Goal: Task Accomplishment & Management: Manage account settings

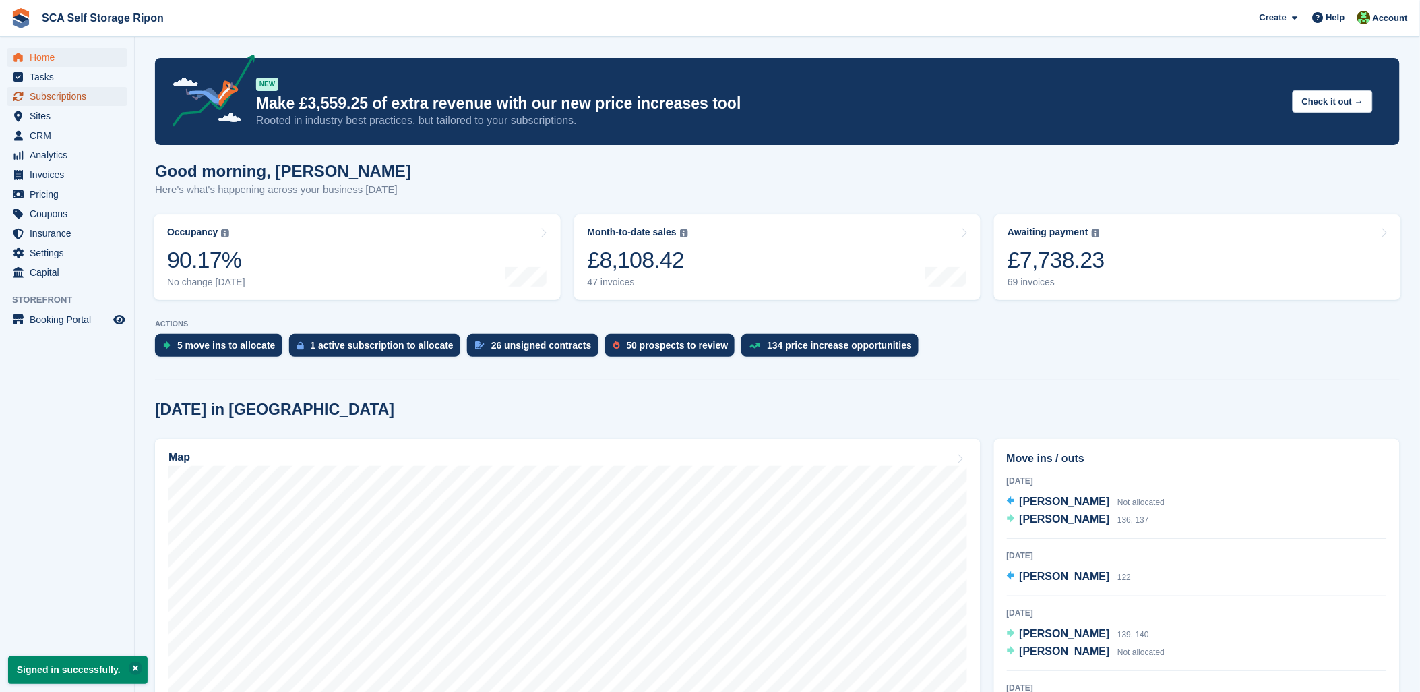
click at [55, 96] on span "Subscriptions" at bounding box center [70, 96] width 81 height 19
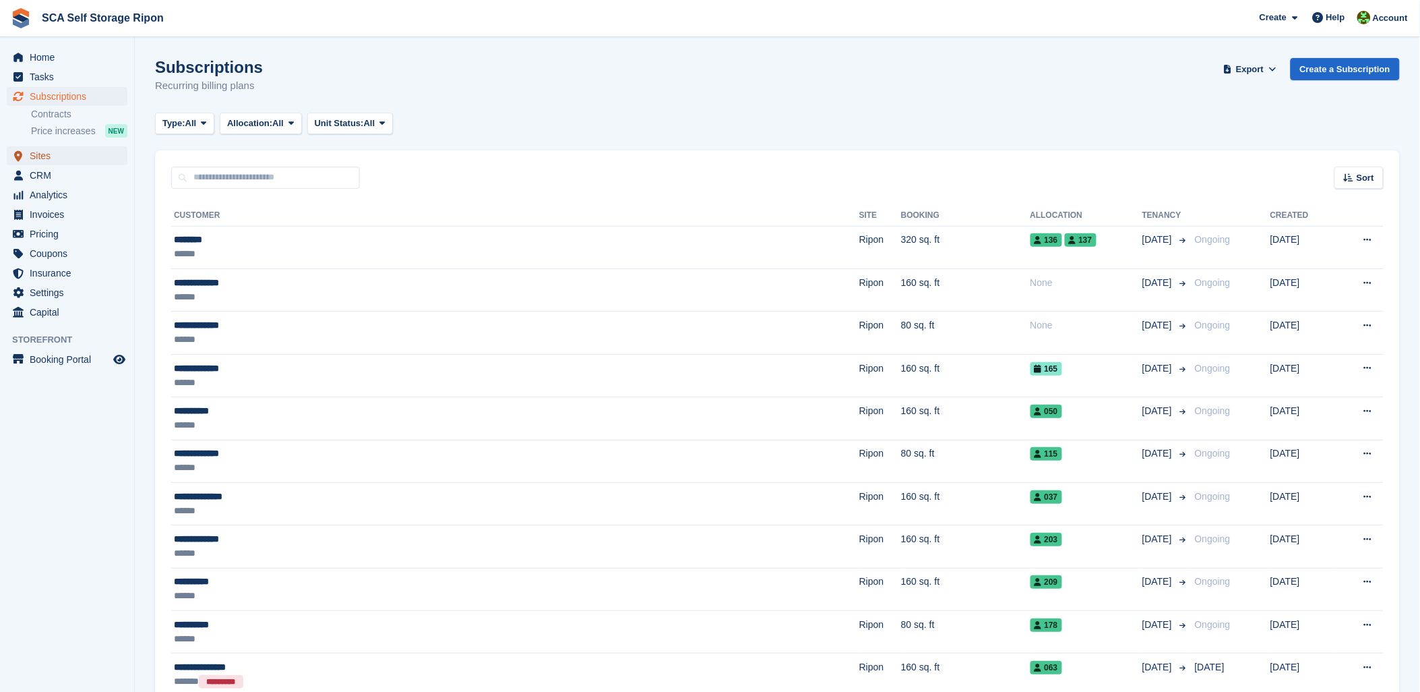
click at [49, 154] on span "Sites" at bounding box center [70, 155] width 81 height 19
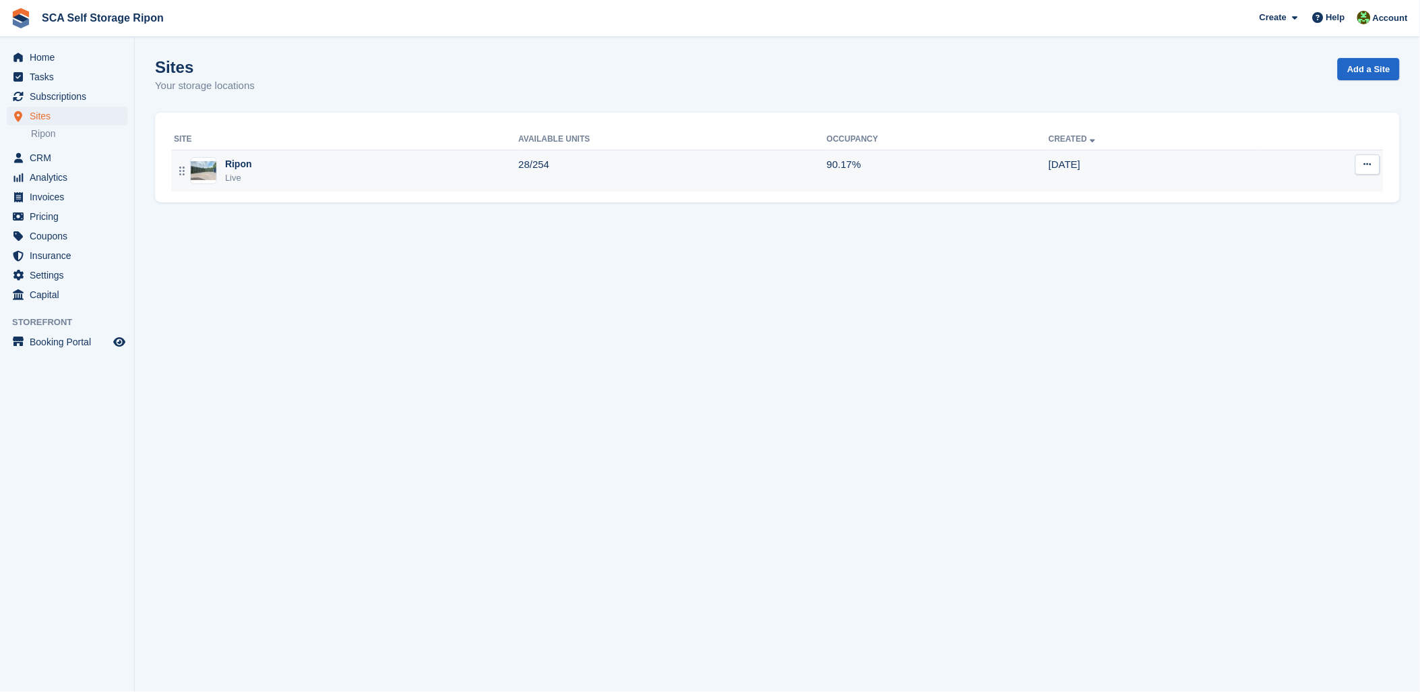
click at [313, 165] on div "Ripon Live" at bounding box center [346, 171] width 344 height 28
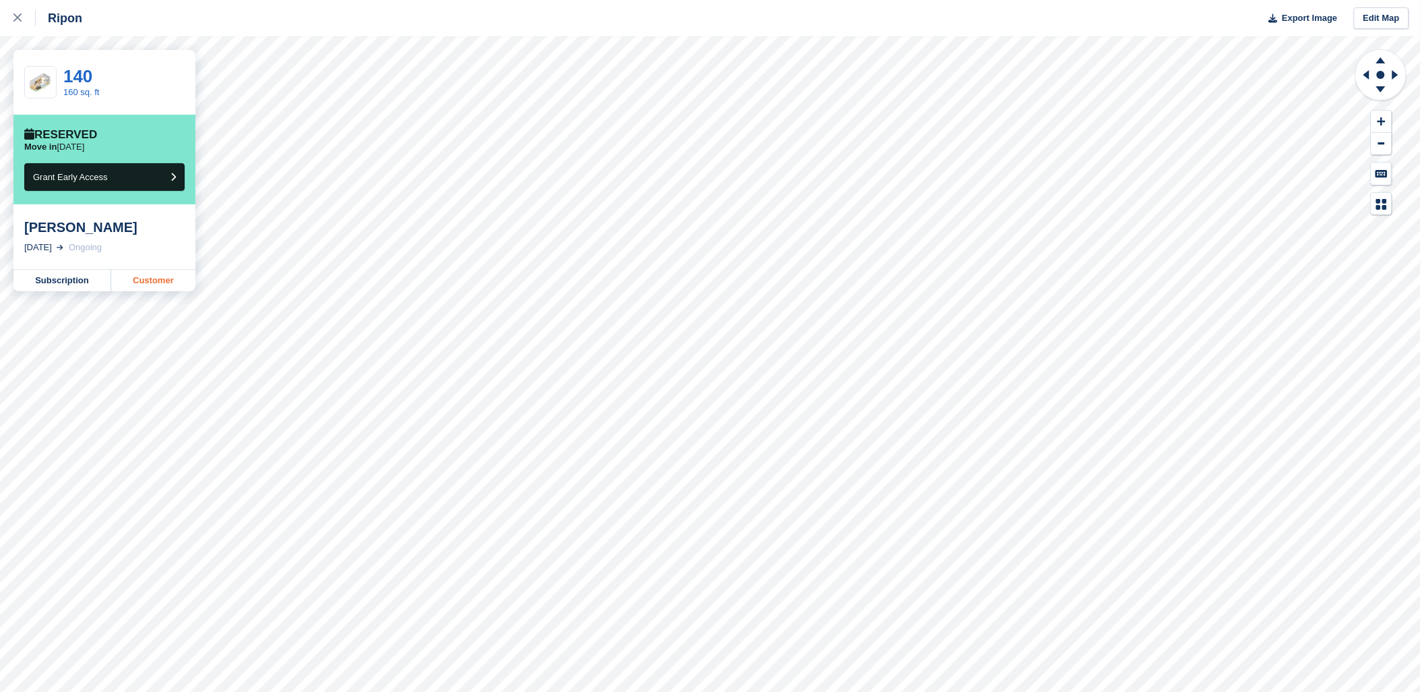
click at [177, 281] on link "Customer" at bounding box center [153, 281] width 84 height 22
click at [13, 22] on icon at bounding box center [17, 17] width 8 height 8
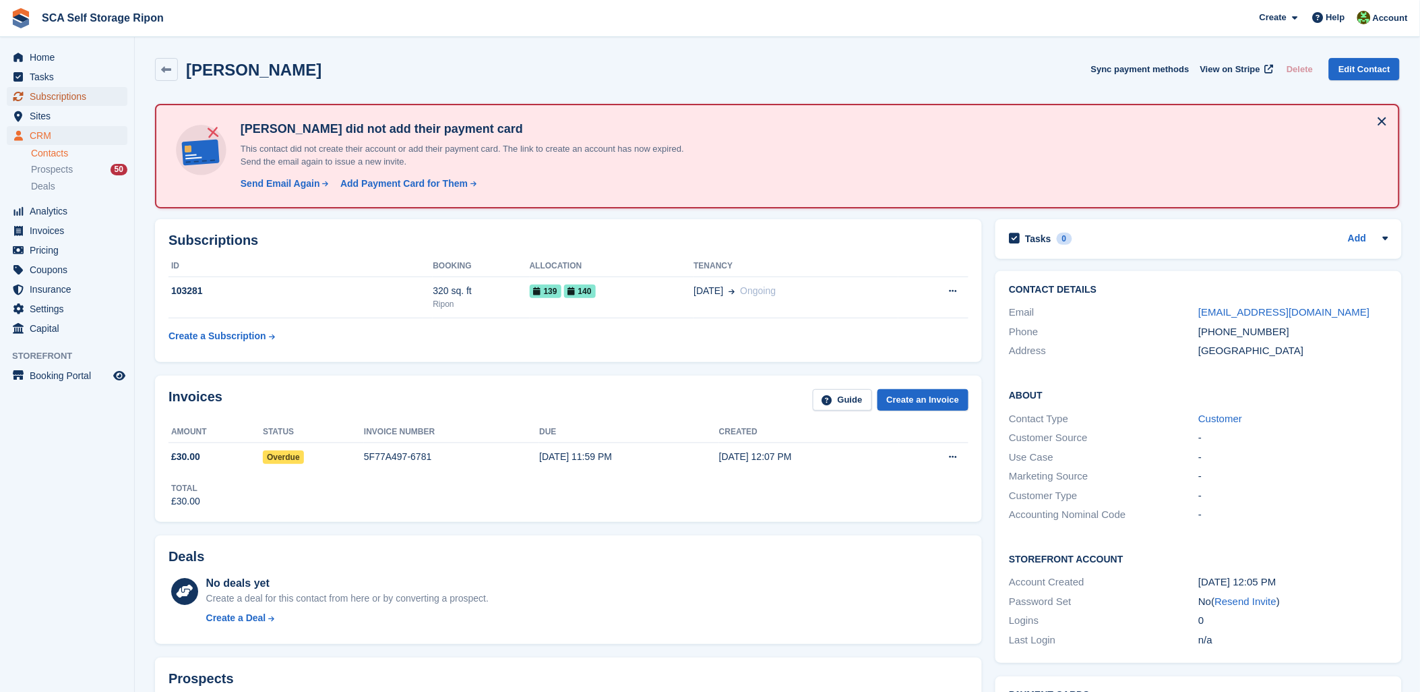
click at [69, 92] on span "Subscriptions" at bounding box center [70, 96] width 81 height 19
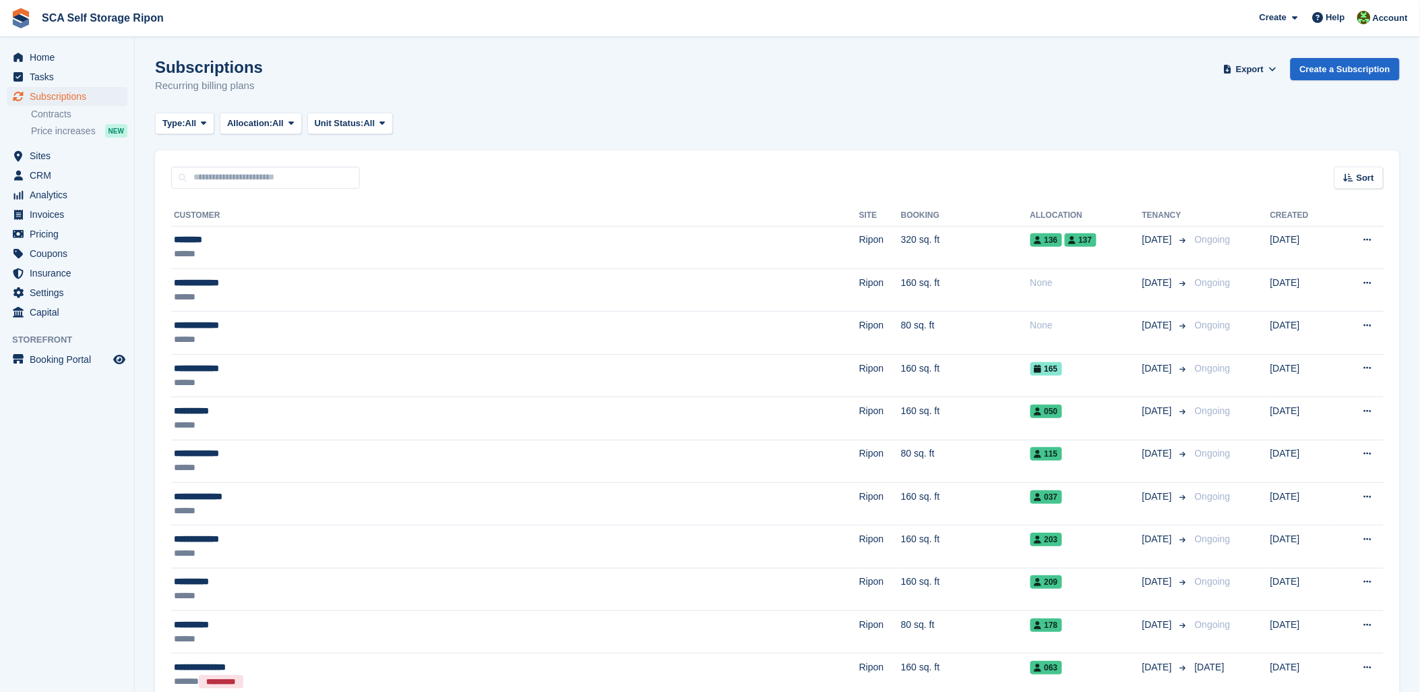
click at [632, 102] on div "Subscriptions Recurring billing plans Export Export Subscriptions Export a CSV …" at bounding box center [777, 84] width 1245 height 52
click at [348, 121] on span "Unit Status:" at bounding box center [339, 123] width 49 height 13
click at [736, 120] on div "Type: All All Upcoming Previous Active Ending Allocation: All All Allocated Una…" at bounding box center [777, 124] width 1245 height 22
click at [1378, 173] on div "Sort" at bounding box center [1359, 177] width 49 height 22
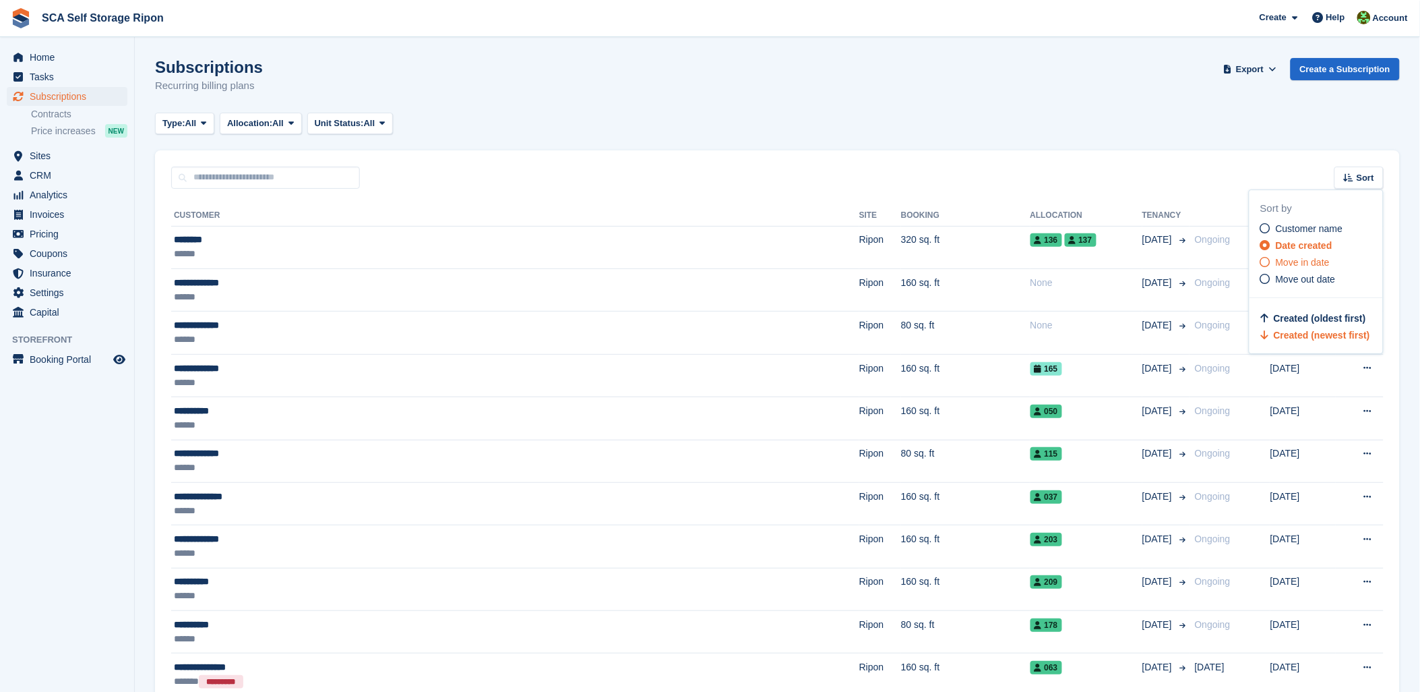
click at [1271, 261] on div "Move in date" at bounding box center [1321, 262] width 123 height 14
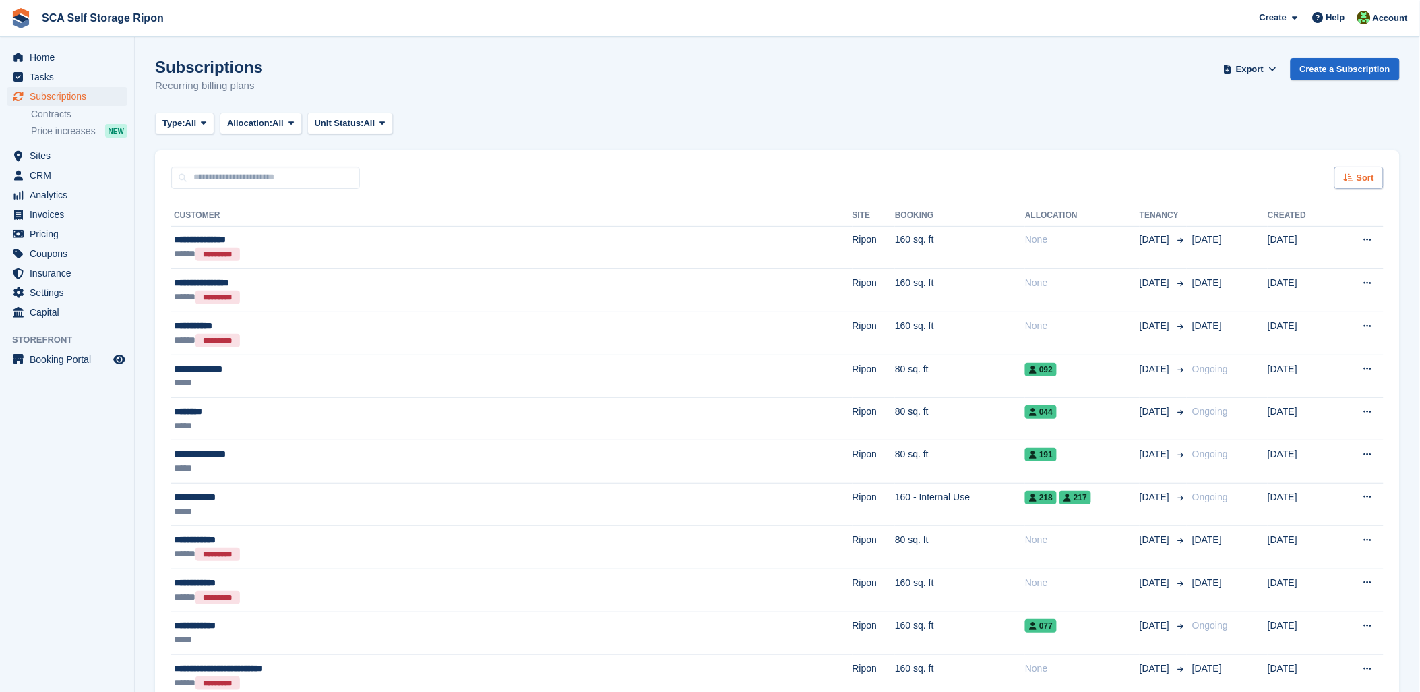
click at [1362, 179] on span "Sort" at bounding box center [1366, 177] width 18 height 13
click at [1301, 319] on span "Move in (oldest first)" at bounding box center [1320, 318] width 92 height 11
click at [1357, 176] on div "Sort" at bounding box center [1359, 177] width 49 height 22
click at [1299, 334] on span "Move in (newest first)" at bounding box center [1322, 335] width 96 height 11
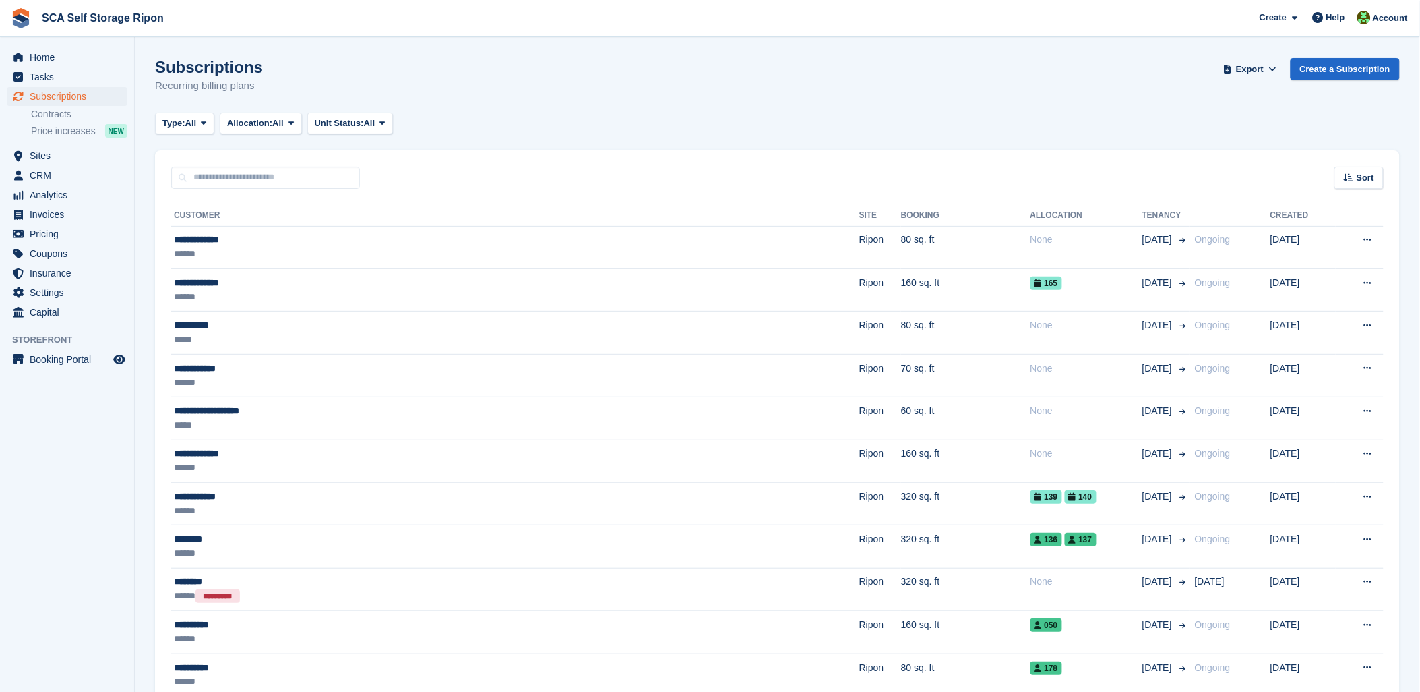
drag, startPoint x: 973, startPoint y: 138, endPoint x: 969, endPoint y: 146, distance: 9.0
drag, startPoint x: 969, startPoint y: 146, endPoint x: 969, endPoint y: 119, distance: 27.0
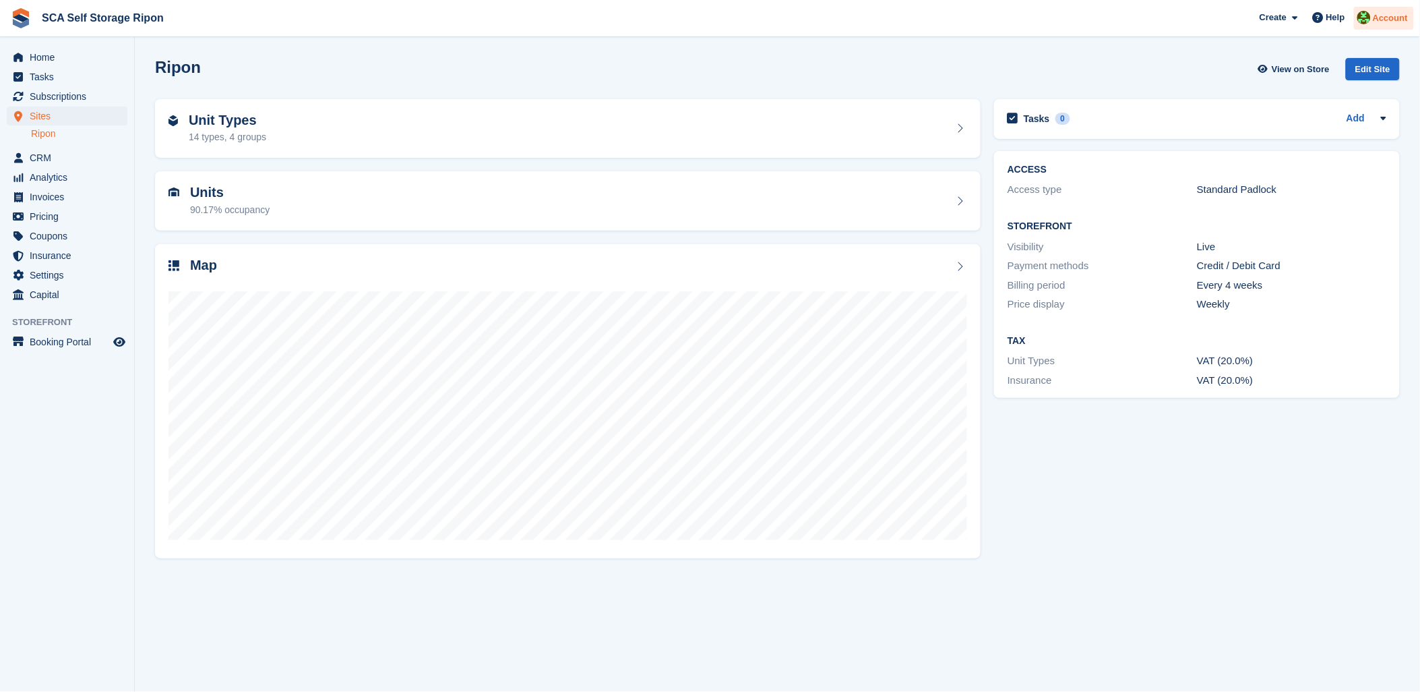
click at [1383, 19] on span "Account" at bounding box center [1390, 17] width 35 height 13
click at [1285, 137] on div "Logout" at bounding box center [1285, 134] width 32 height 14
